Goal: Communication & Community: Ask a question

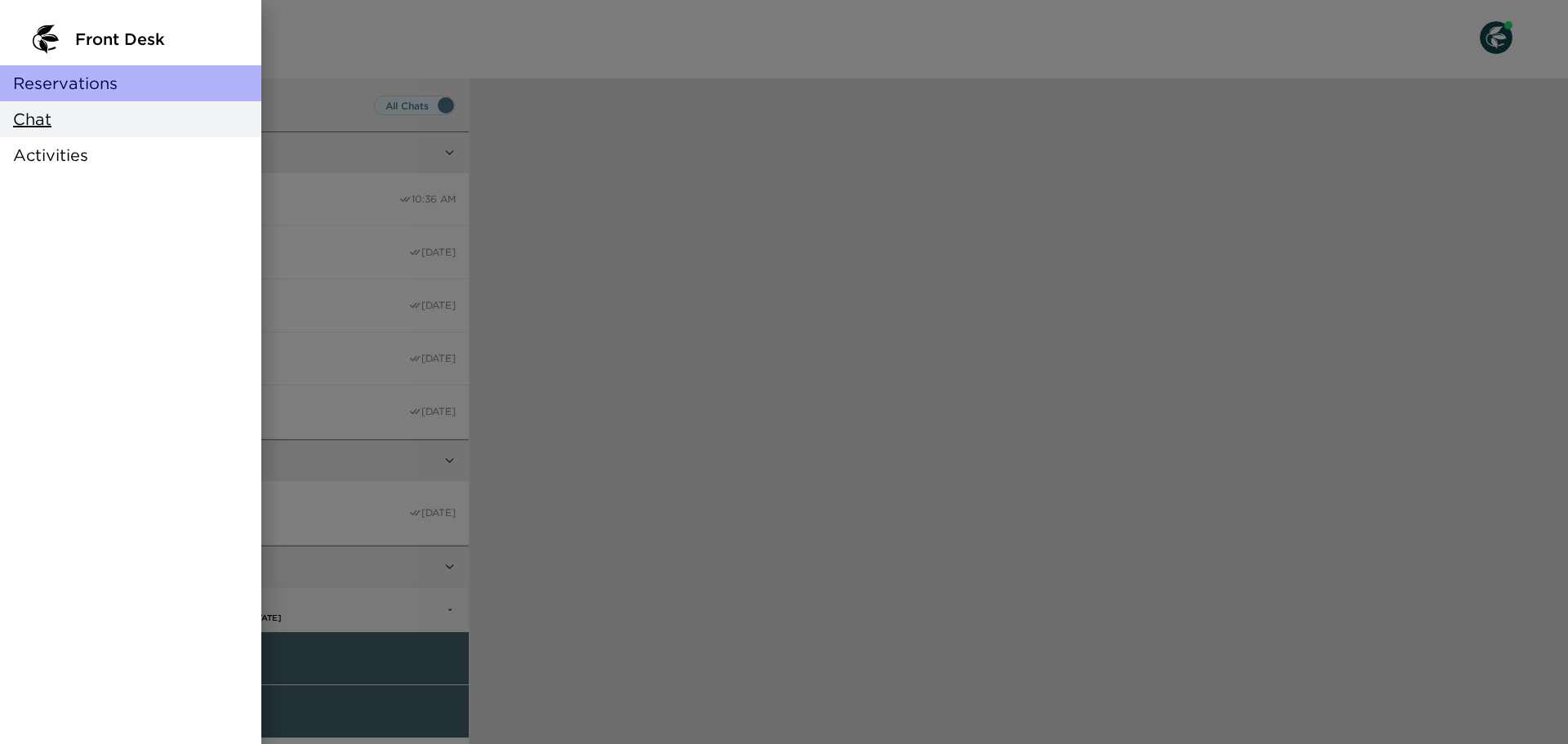
click at [79, 80] on span "Reservations" at bounding box center [65, 83] width 105 height 23
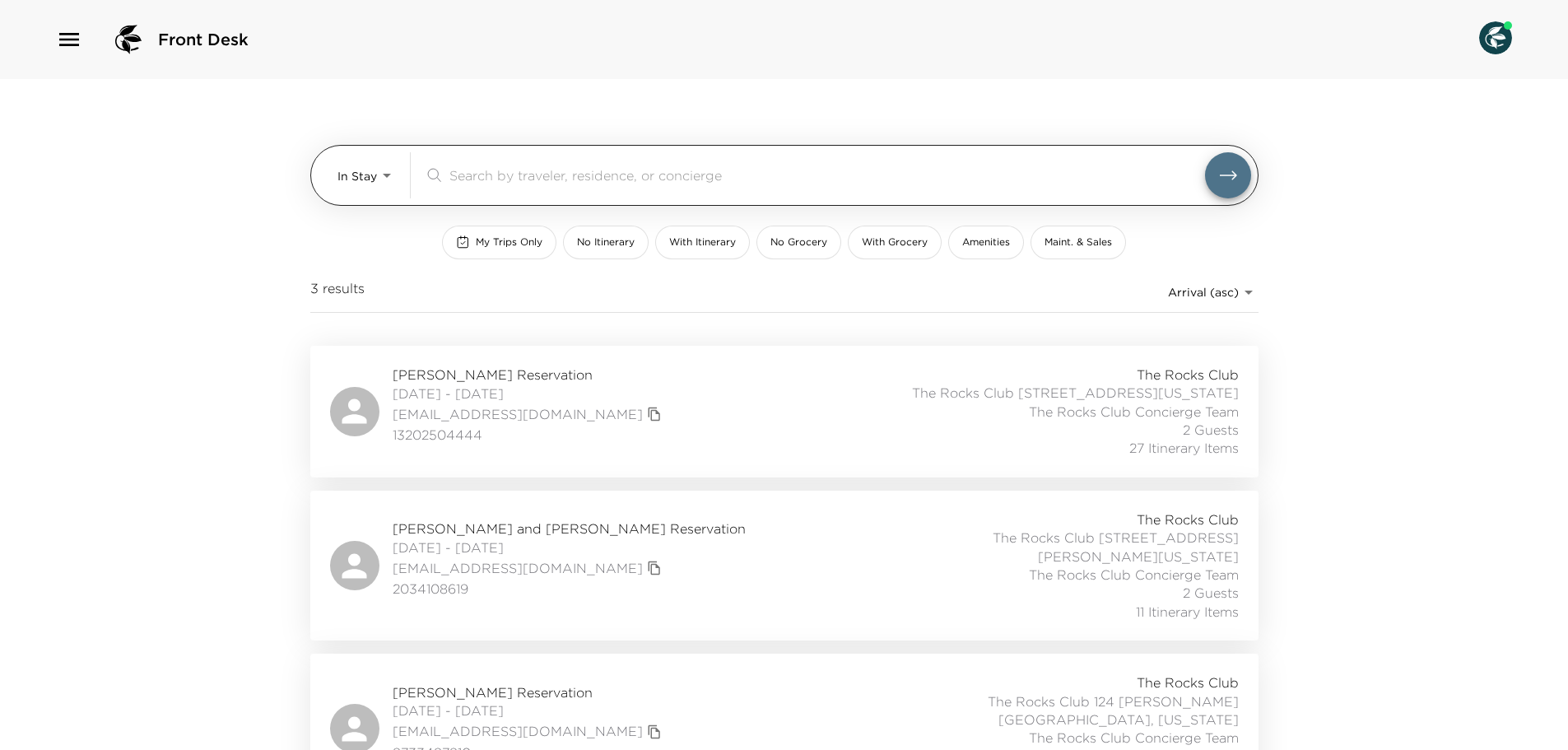
click at [378, 183] on body "Front Desk In Stay In-Stay ​ My Trips Only No Itinerary With Itinerary No Groce…" at bounding box center [784, 375] width 1568 height 750
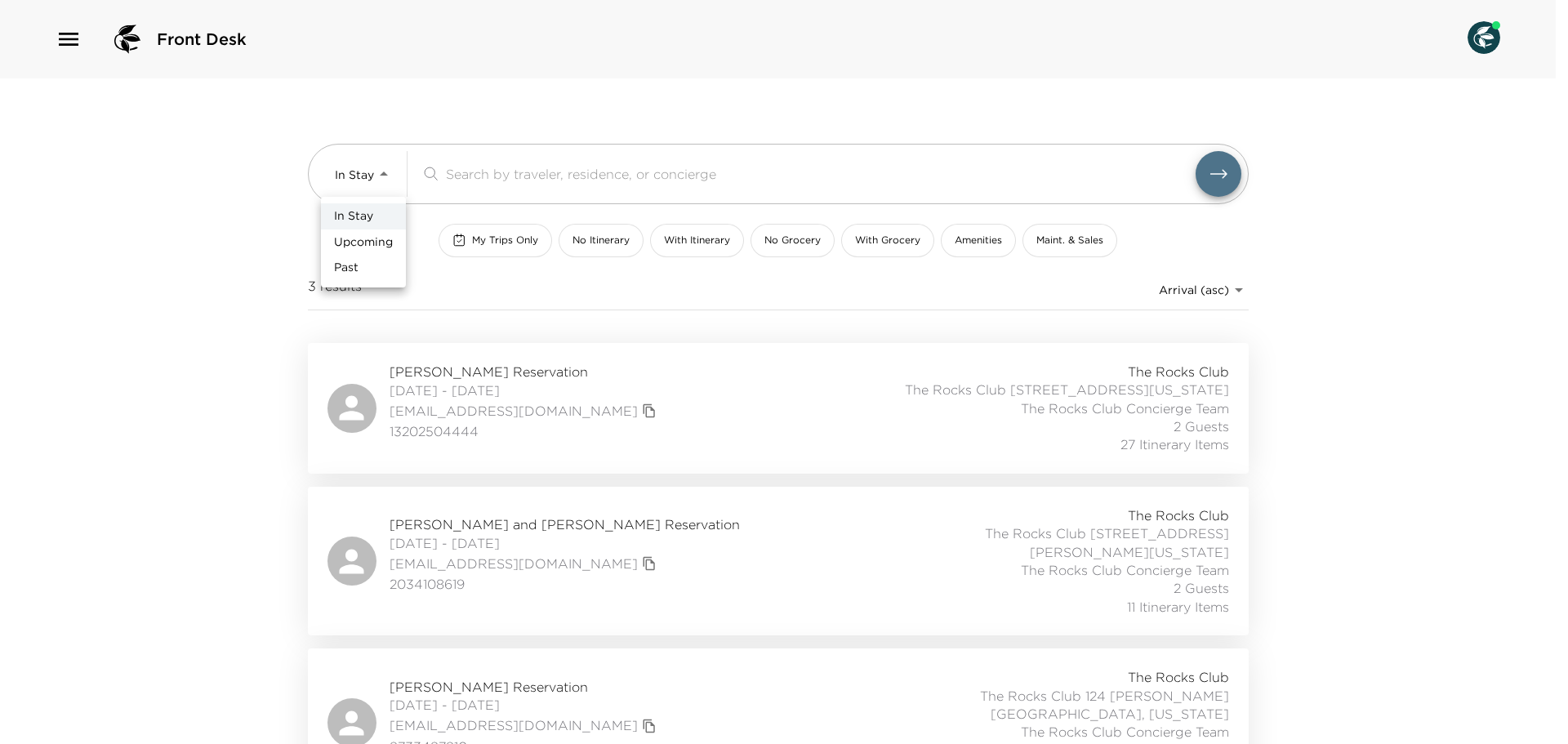
click at [371, 244] on span "Upcoming" at bounding box center [363, 243] width 58 height 16
type input "Upcoming"
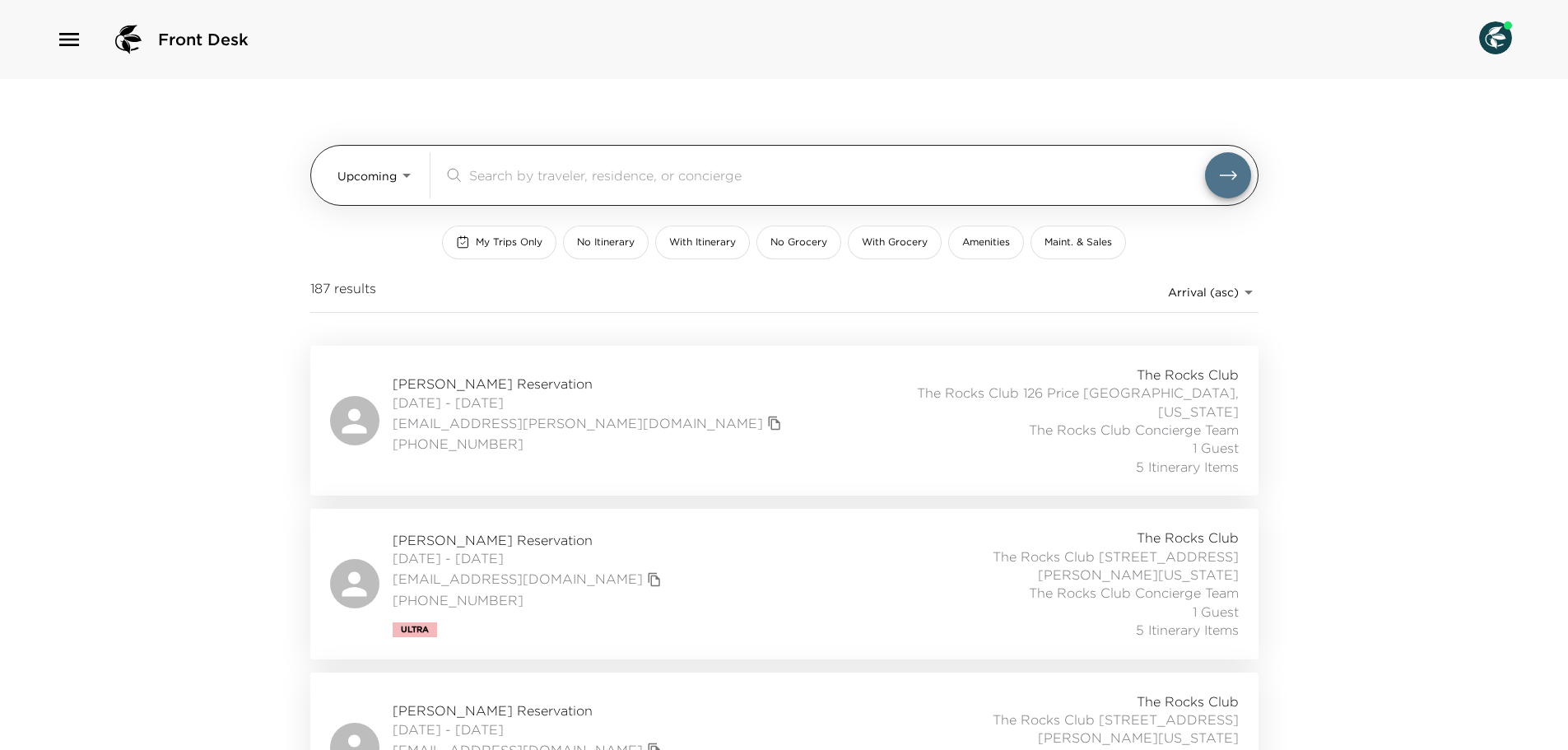
click at [563, 181] on input "search" at bounding box center [837, 174] width 736 height 19
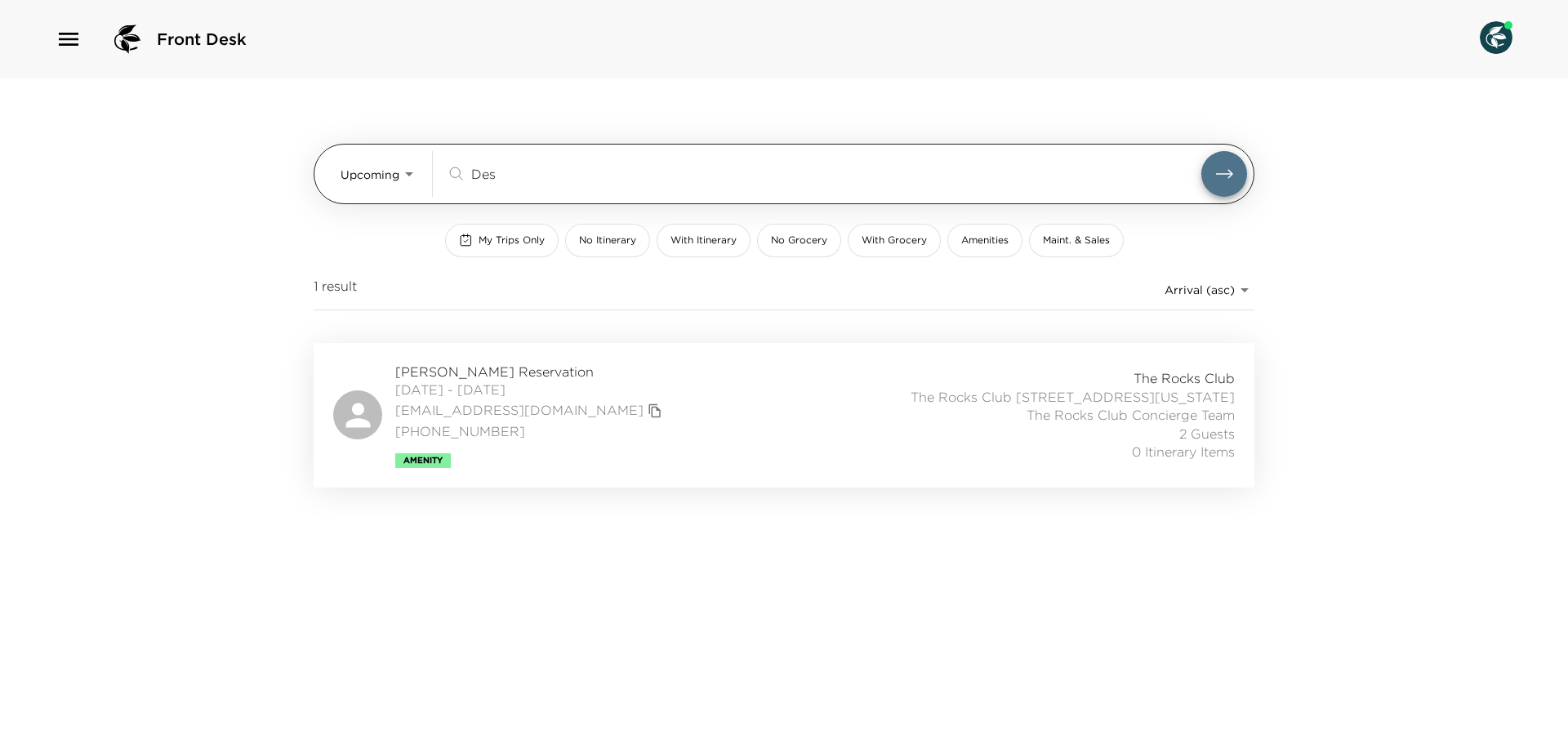
drag, startPoint x: 516, startPoint y: 173, endPoint x: 388, endPoint y: 166, distance: 128.2
click at [388, 166] on div "Upcoming Upcoming Des ​" at bounding box center [794, 174] width 907 height 46
drag, startPoint x: 451, startPoint y: 188, endPoint x: 428, endPoint y: 173, distance: 27.5
click at [441, 188] on div "Upcoming Upcoming [PERSON_NAME] ​" at bounding box center [794, 174] width 907 height 46
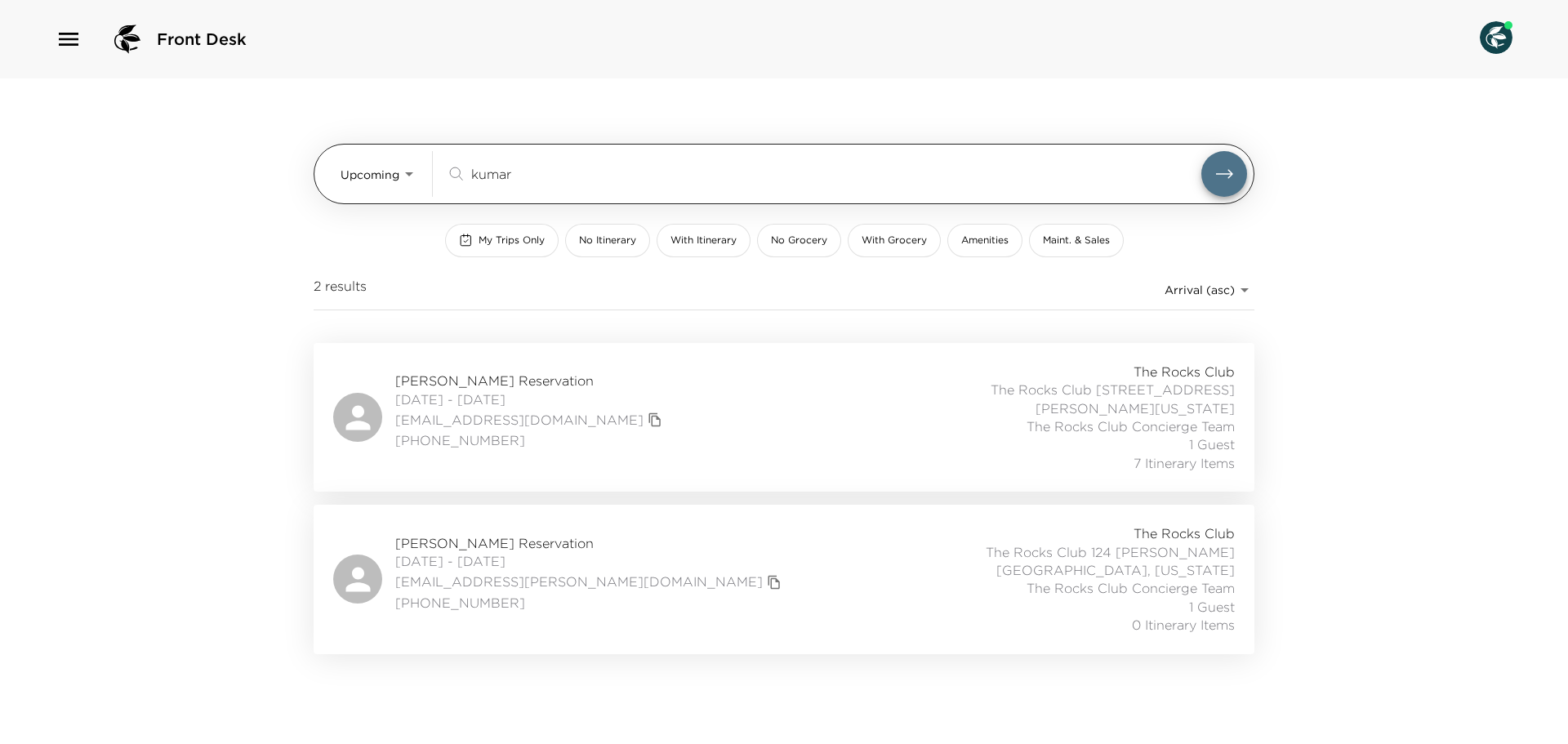
drag, startPoint x: 441, startPoint y: 182, endPoint x: 390, endPoint y: 176, distance: 51.4
click at [390, 176] on div "Upcoming Upcoming [PERSON_NAME] ​" at bounding box center [794, 174] width 907 height 46
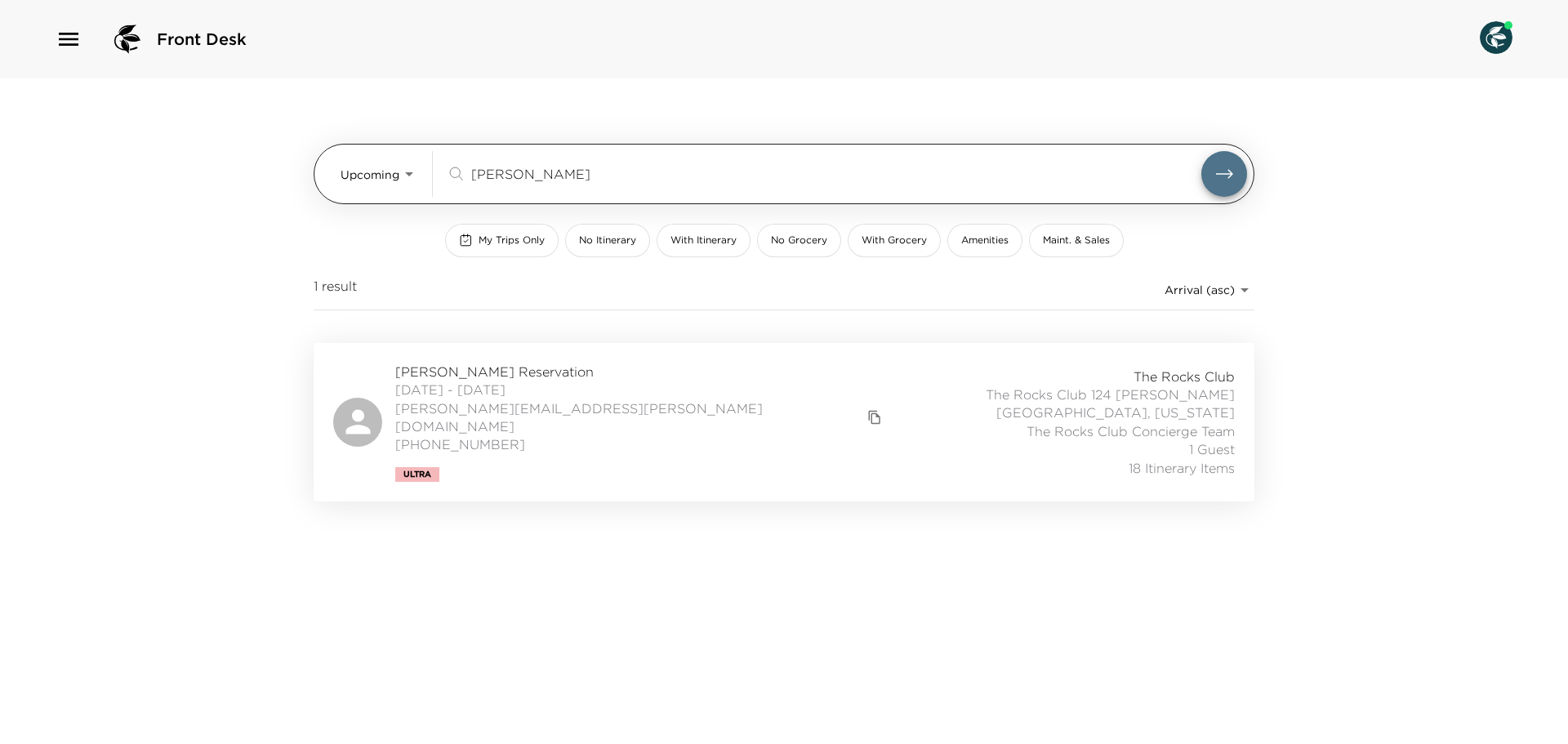
drag, startPoint x: 552, startPoint y: 177, endPoint x: 324, endPoint y: 156, distance: 229.0
click at [328, 159] on div "Upcoming Upcoming [PERSON_NAME] ​" at bounding box center [784, 174] width 941 height 60
drag, startPoint x: 538, startPoint y: 173, endPoint x: 412, endPoint y: 166, distance: 126.2
click at [413, 168] on div "Upcoming Upcoming [PERSON_NAME] ​" at bounding box center [794, 174] width 907 height 46
drag, startPoint x: 517, startPoint y: 185, endPoint x: 383, endPoint y: 188, distance: 134.0
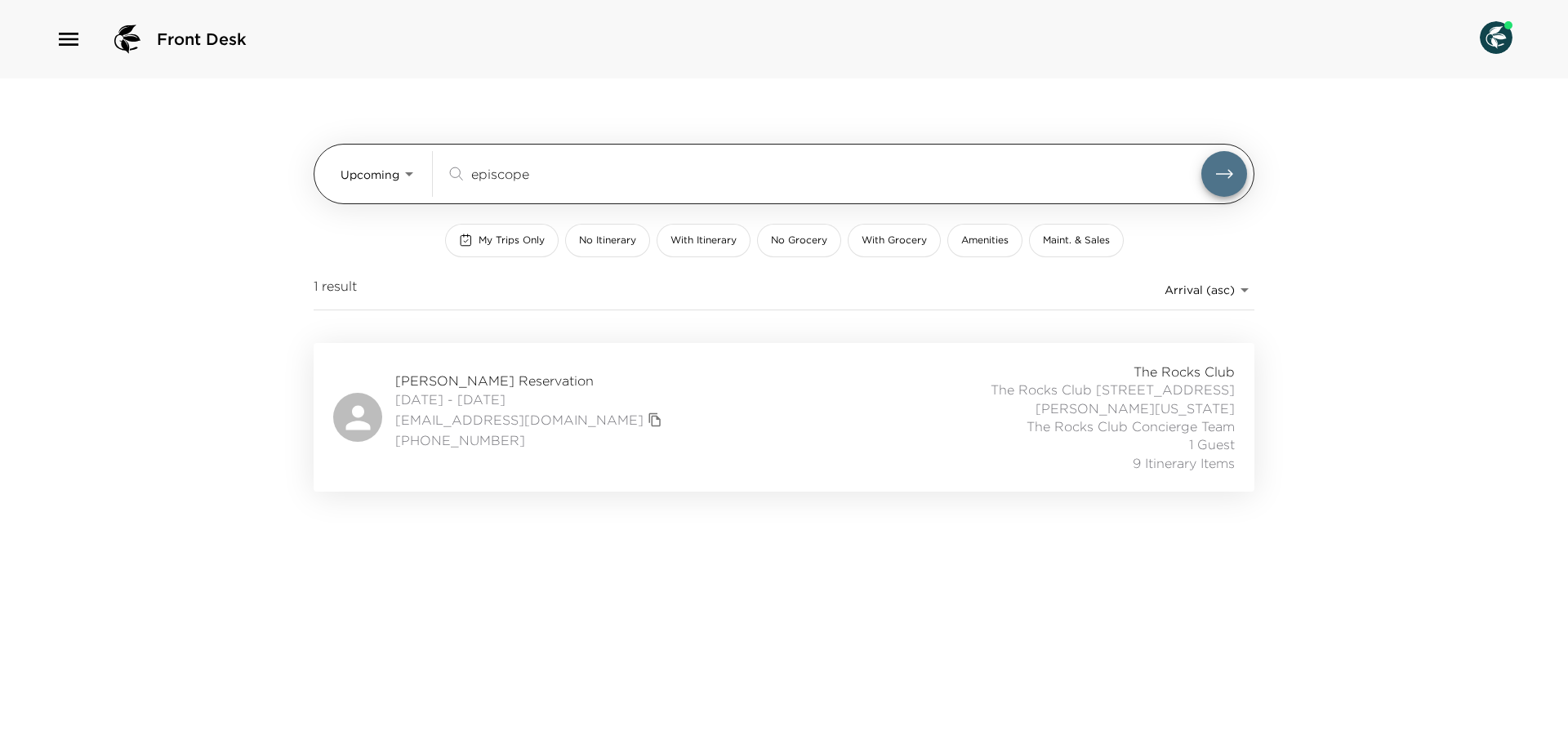
click at [379, 186] on div "Upcoming Upcoming episcope ​" at bounding box center [794, 174] width 907 height 46
drag, startPoint x: 511, startPoint y: 170, endPoint x: 452, endPoint y: 183, distance: 60.4
click at [464, 184] on div "[PERSON_NAME] ​" at bounding box center [847, 174] width 801 height 46
drag, startPoint x: 548, startPoint y: 171, endPoint x: 359, endPoint y: 171, distance: 189.0
click at [359, 171] on div "Upcoming Upcoming [PERSON_NAME] ​" at bounding box center [794, 174] width 907 height 46
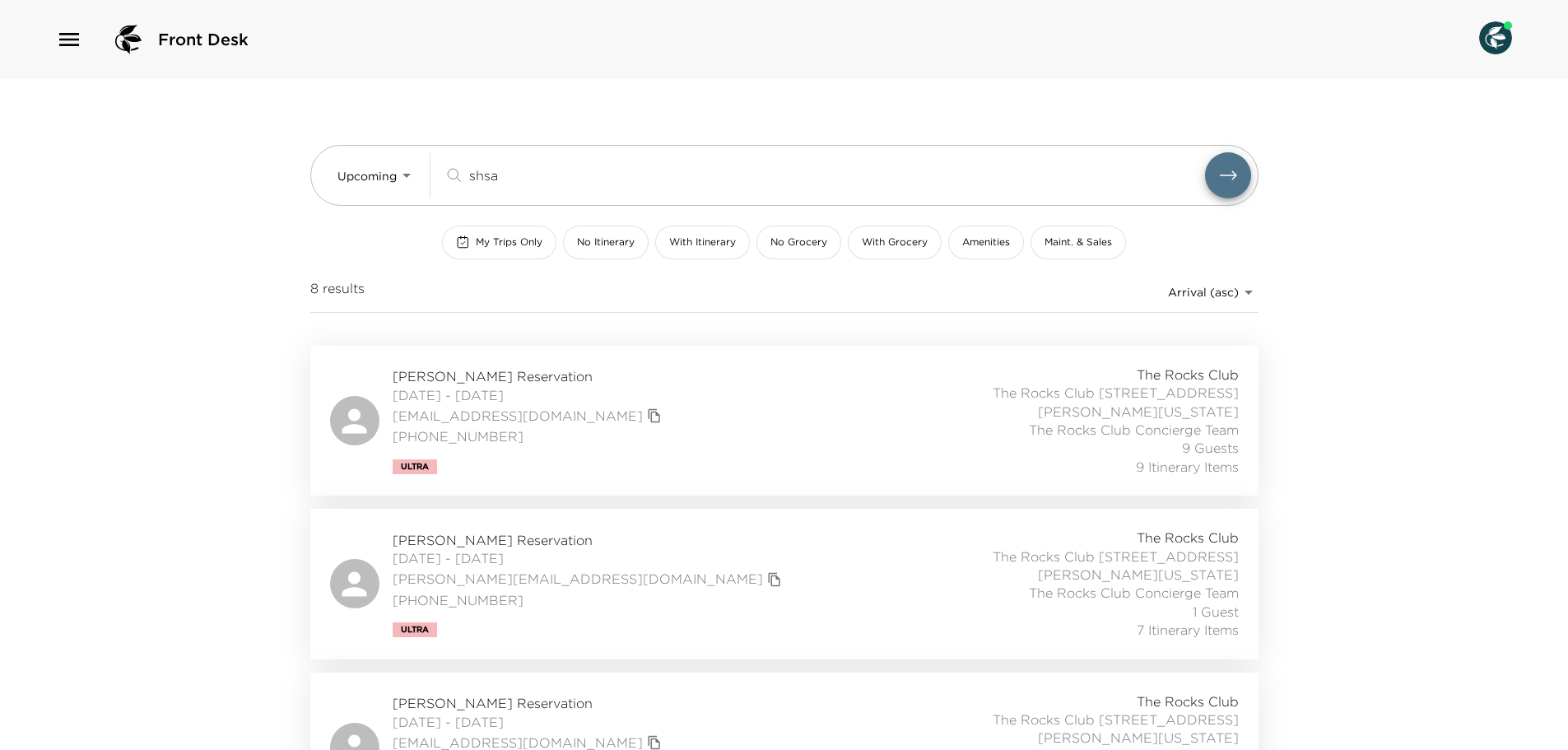
type input "shsa"
click at [61, 43] on icon "button" at bounding box center [69, 40] width 27 height 27
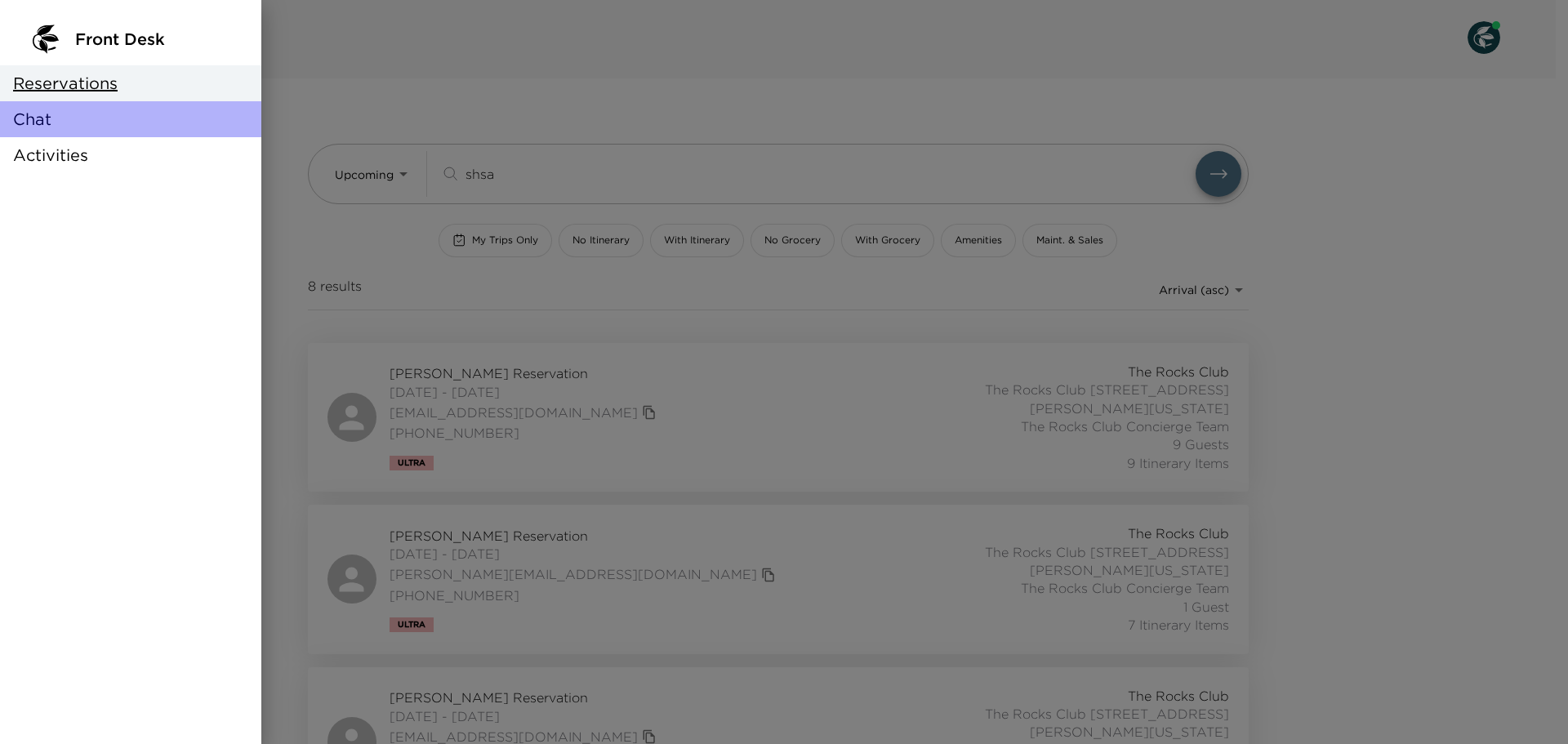
click at [53, 114] on div "Chat" at bounding box center [130, 119] width 261 height 36
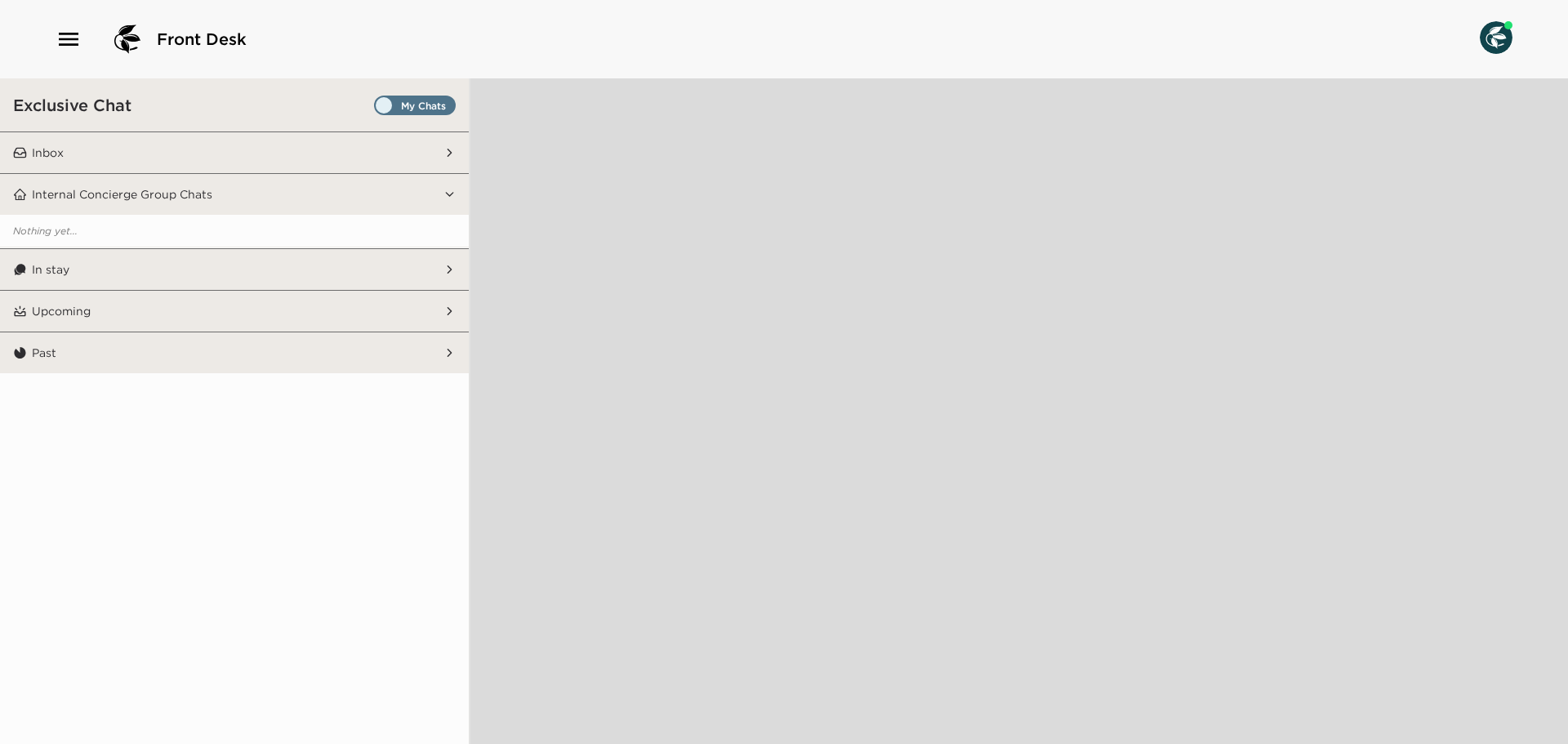
click at [451, 104] on span "Set all destinations" at bounding box center [414, 109] width 82 height 20
click at [377, 109] on input "Set all destinations" at bounding box center [377, 109] width 0 height 0
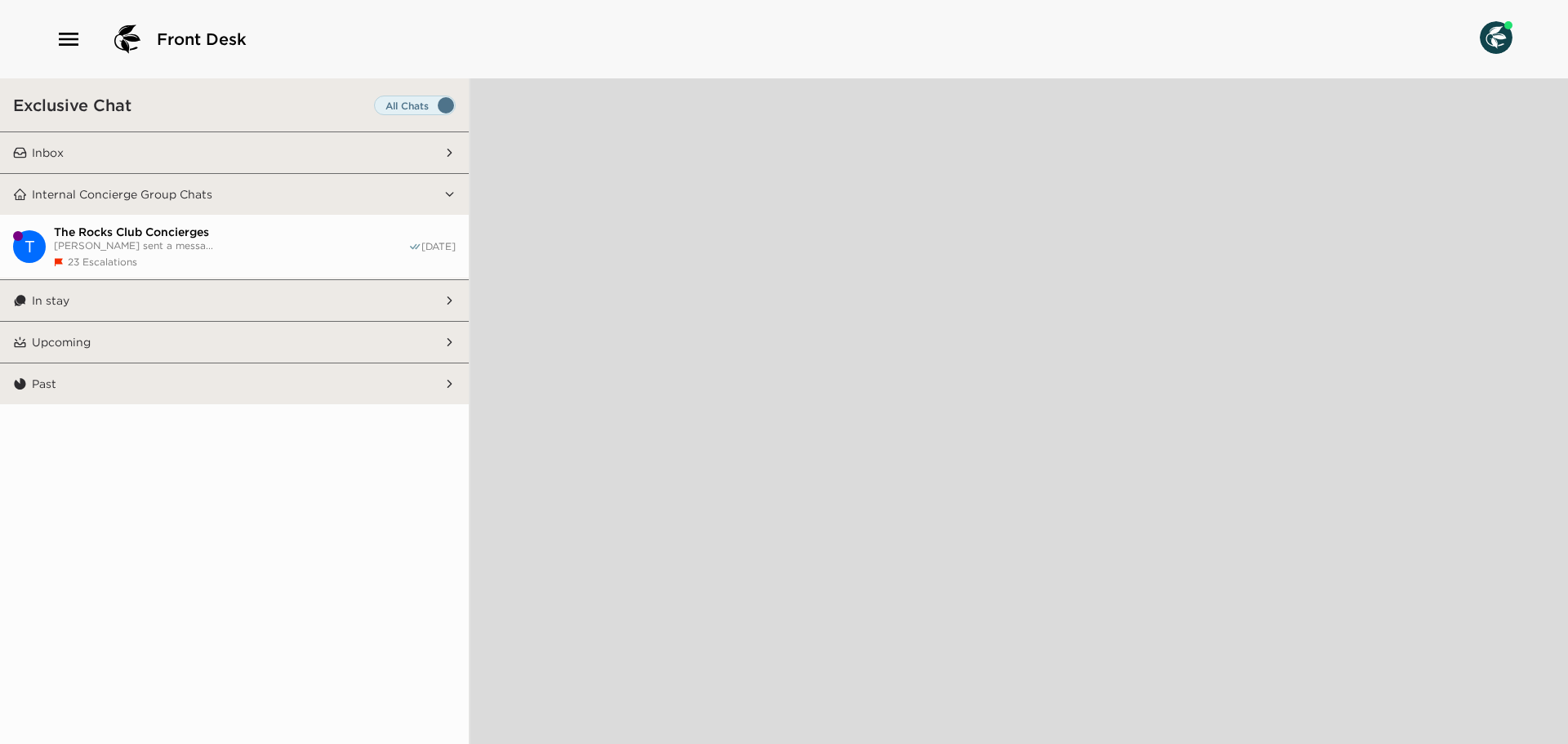
click at [398, 150] on button "Inbox" at bounding box center [236, 153] width 417 height 41
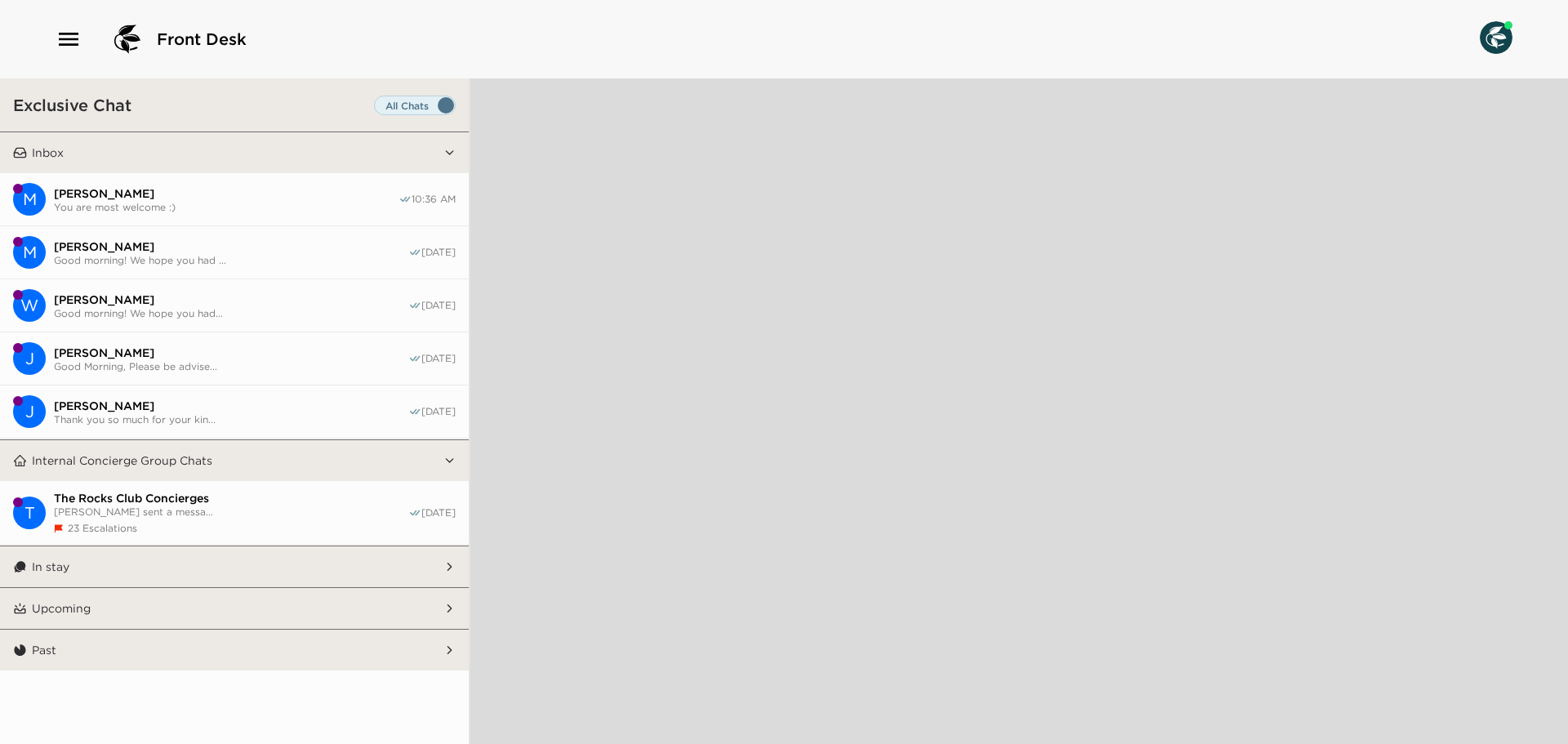
click at [278, 565] on button "In stay" at bounding box center [236, 567] width 417 height 41
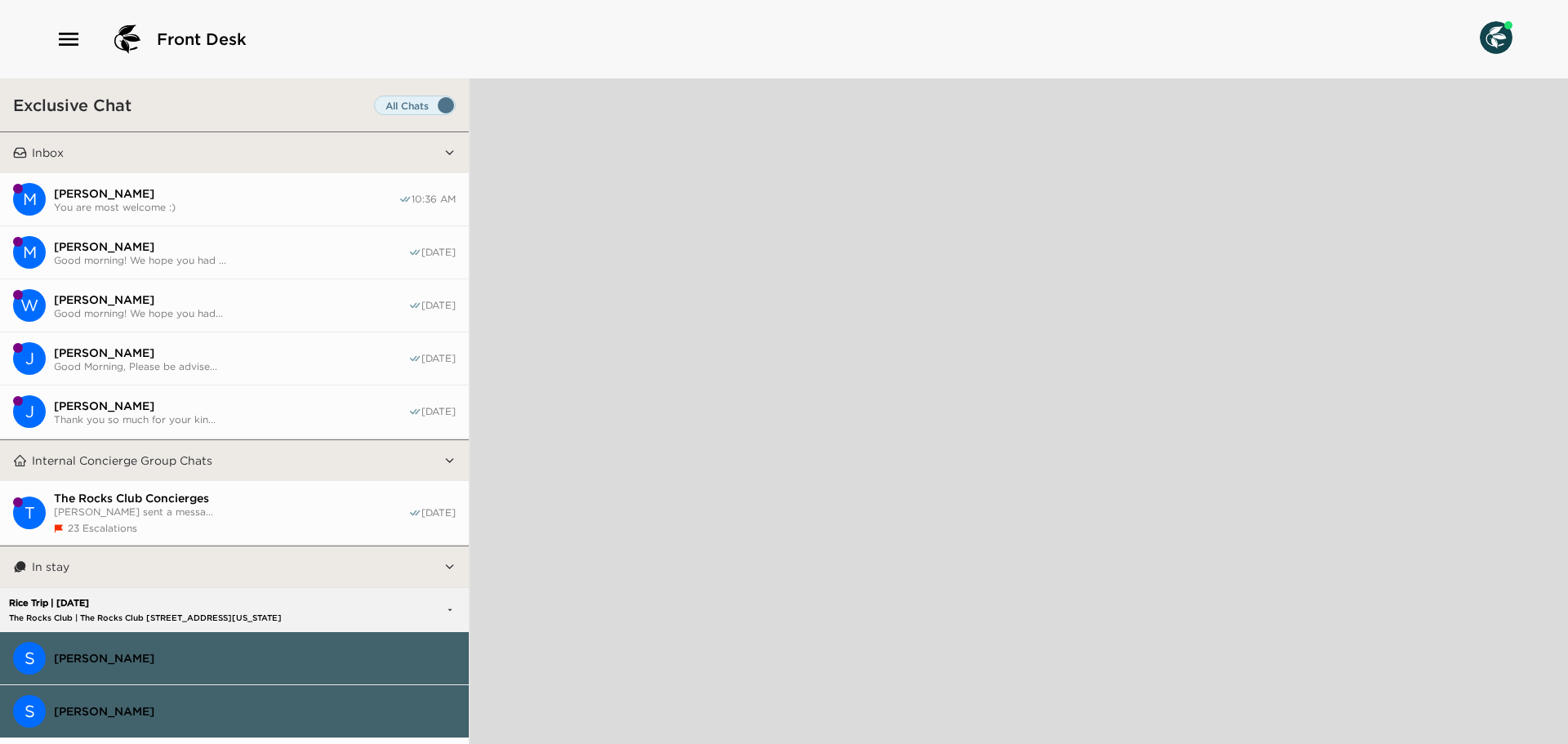
click at [226, 201] on span "You are most welcome :)" at bounding box center [226, 207] width 345 height 12
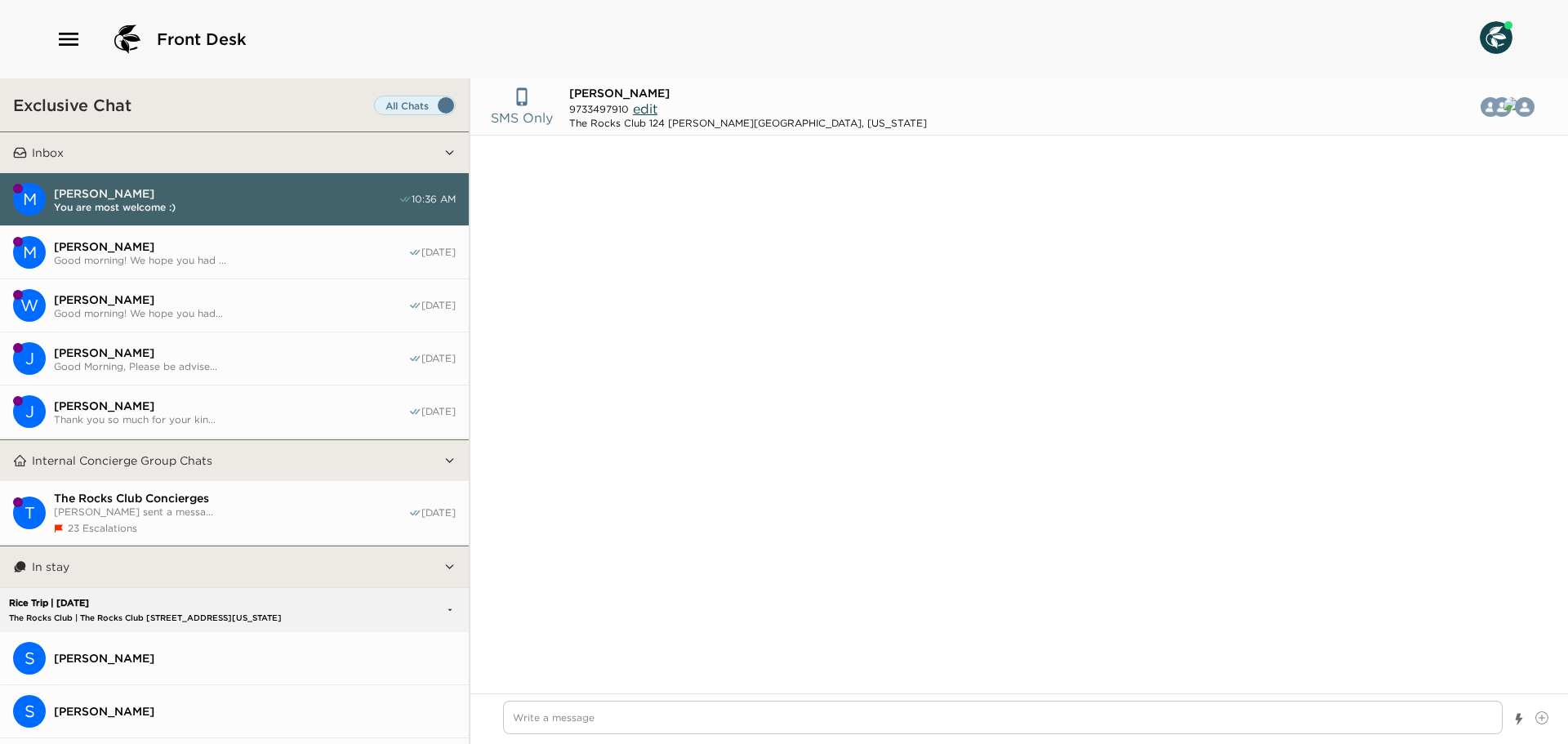
scroll to position [742, 0]
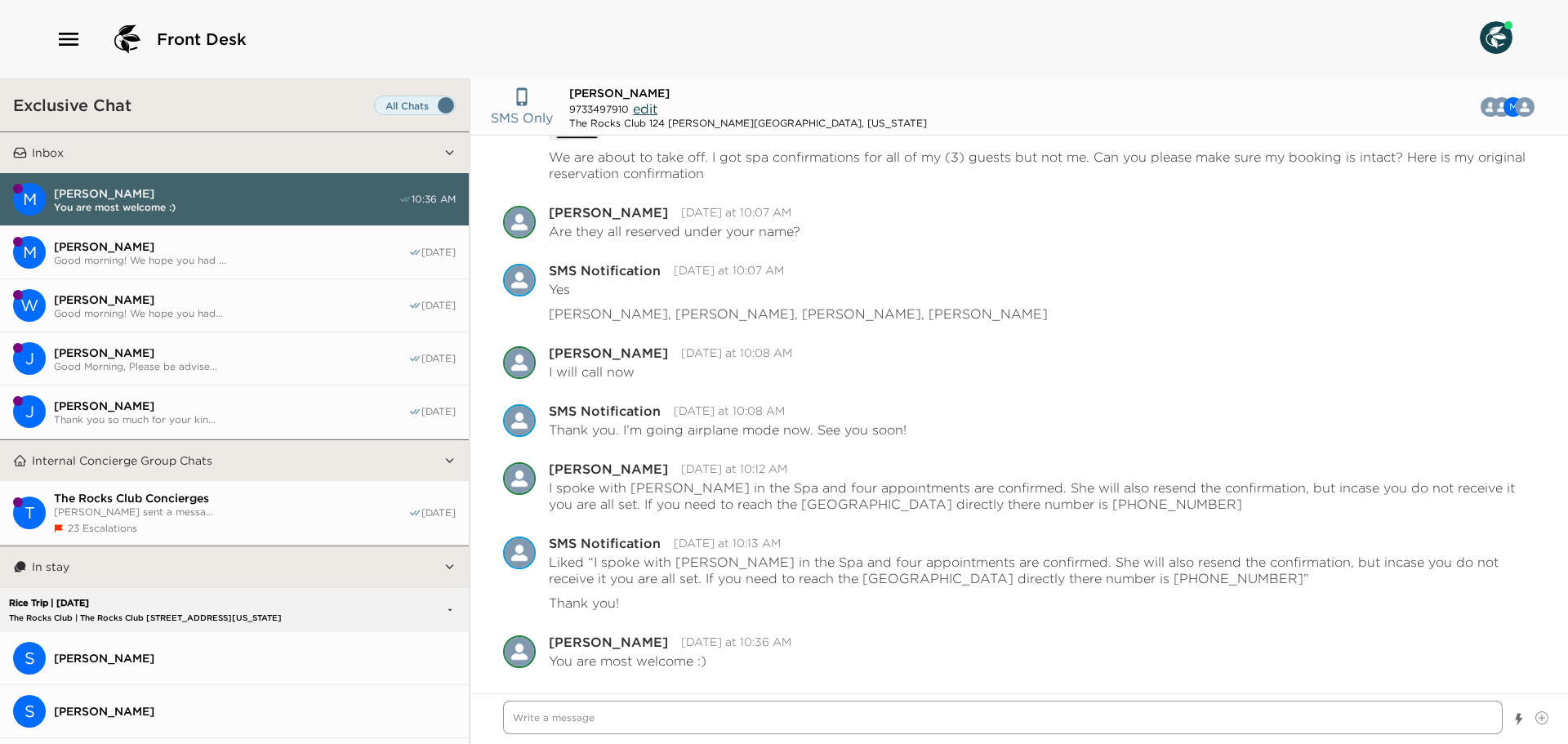
click at [626, 720] on textarea "Write a message" at bounding box center [1003, 717] width 1000 height 34
click at [733, 719] on textarea "Write a message" at bounding box center [1003, 717] width 1000 height 34
click at [281, 401] on span "[PERSON_NAME]" at bounding box center [231, 406] width 354 height 15
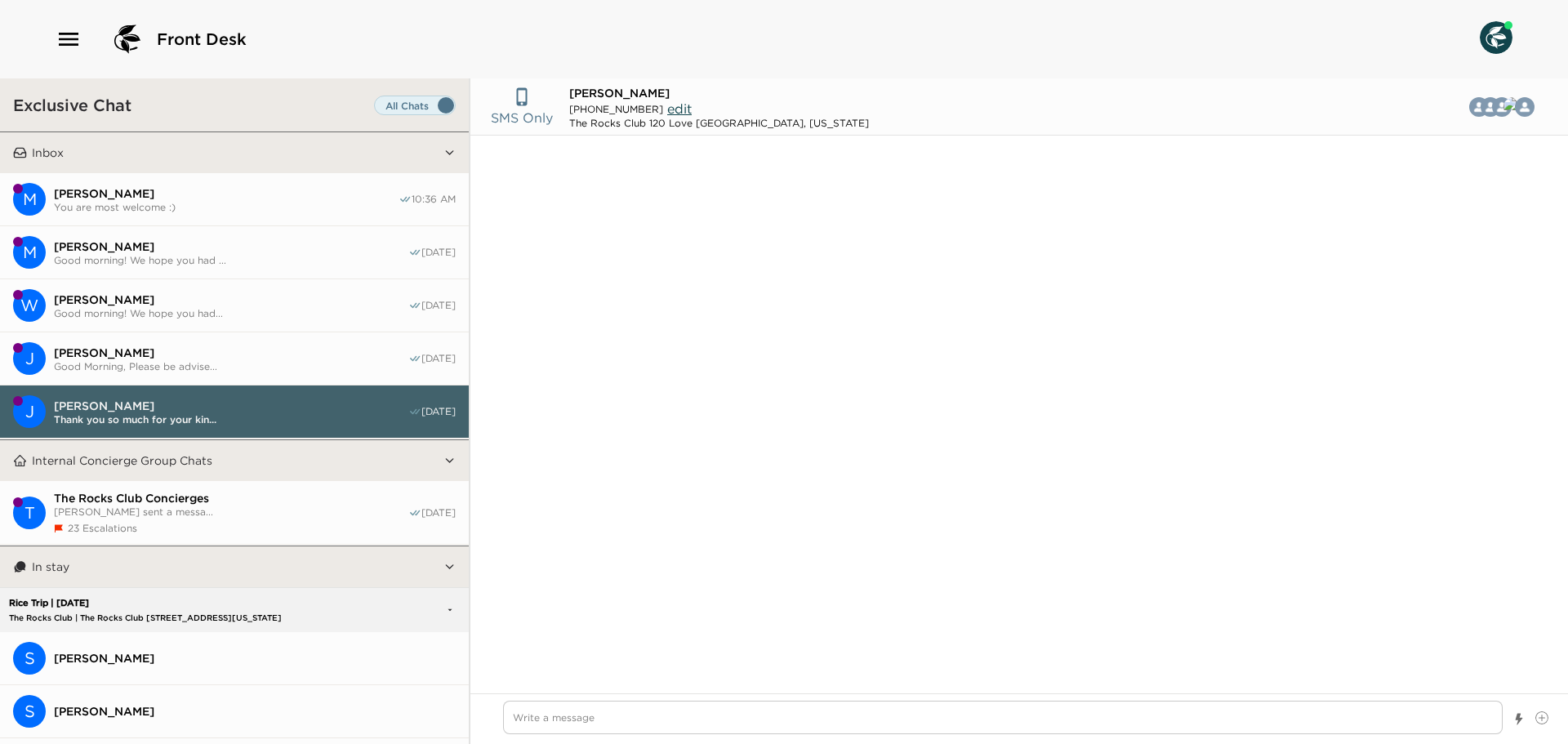
scroll to position [1174, 0]
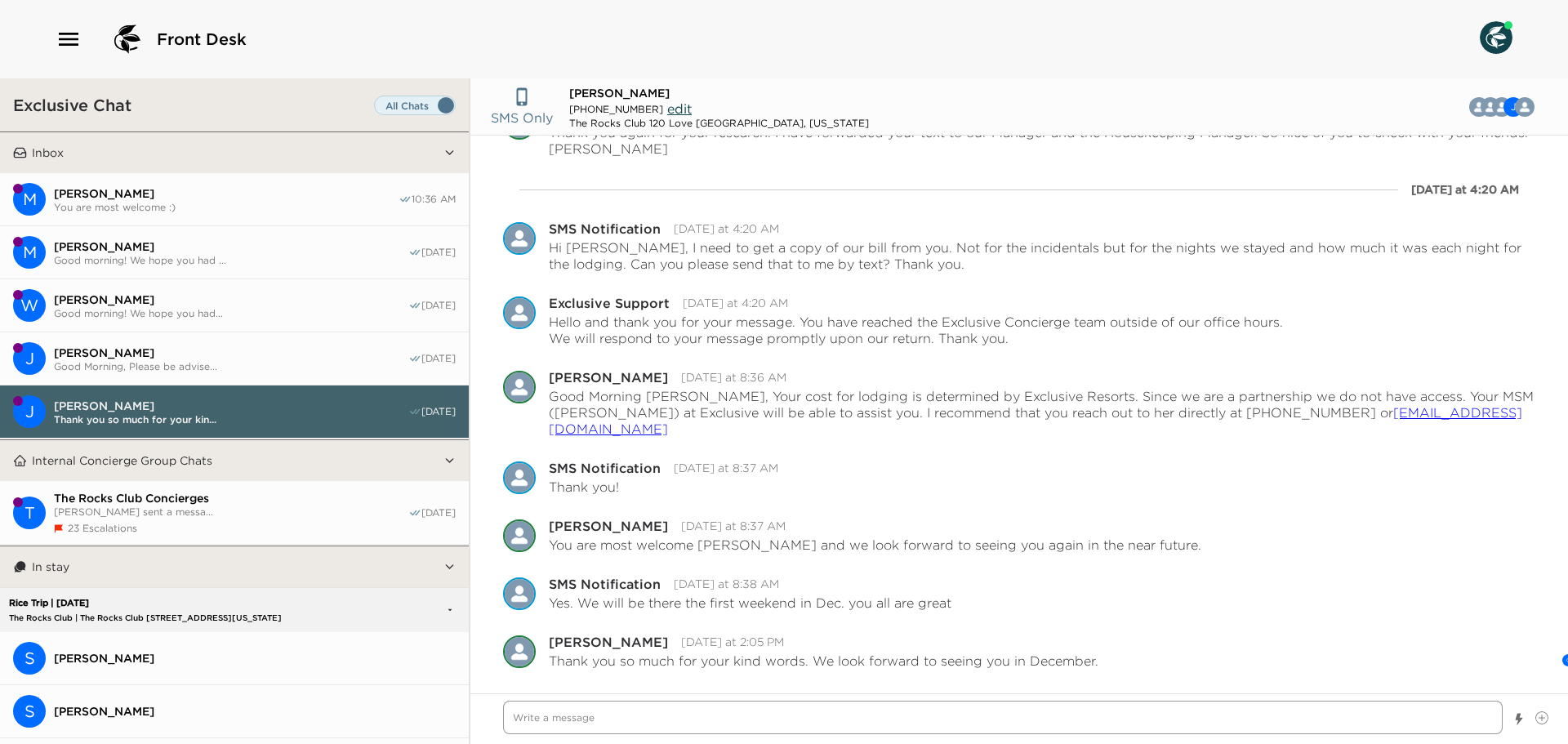
click at [646, 712] on textarea "Write a message" at bounding box center [1003, 717] width 1000 height 34
type textarea "x"
